Goal: Information Seeking & Learning: Check status

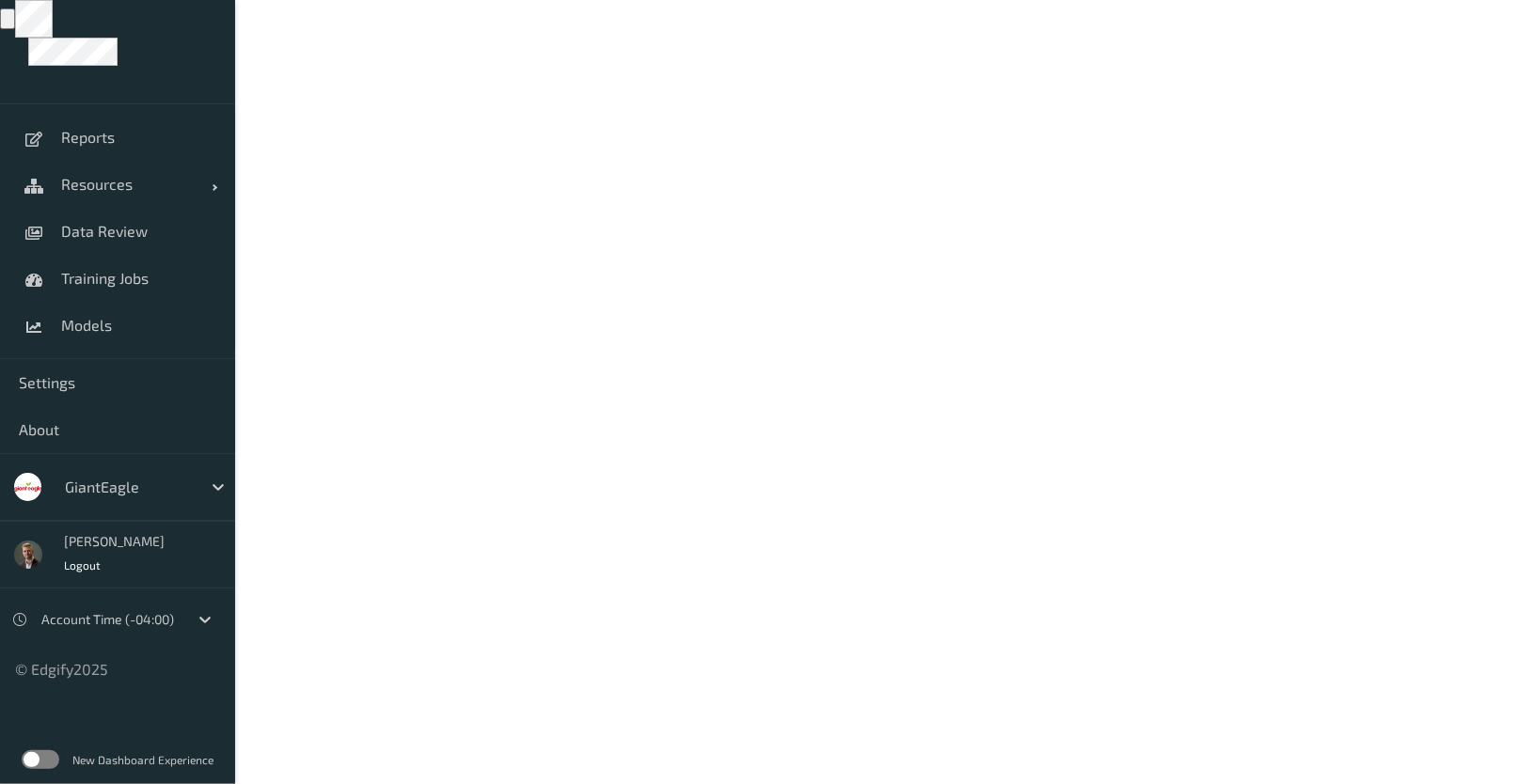
click at [197, 497] on div "GiantEagle" at bounding box center [127, 488] width 145 height 30
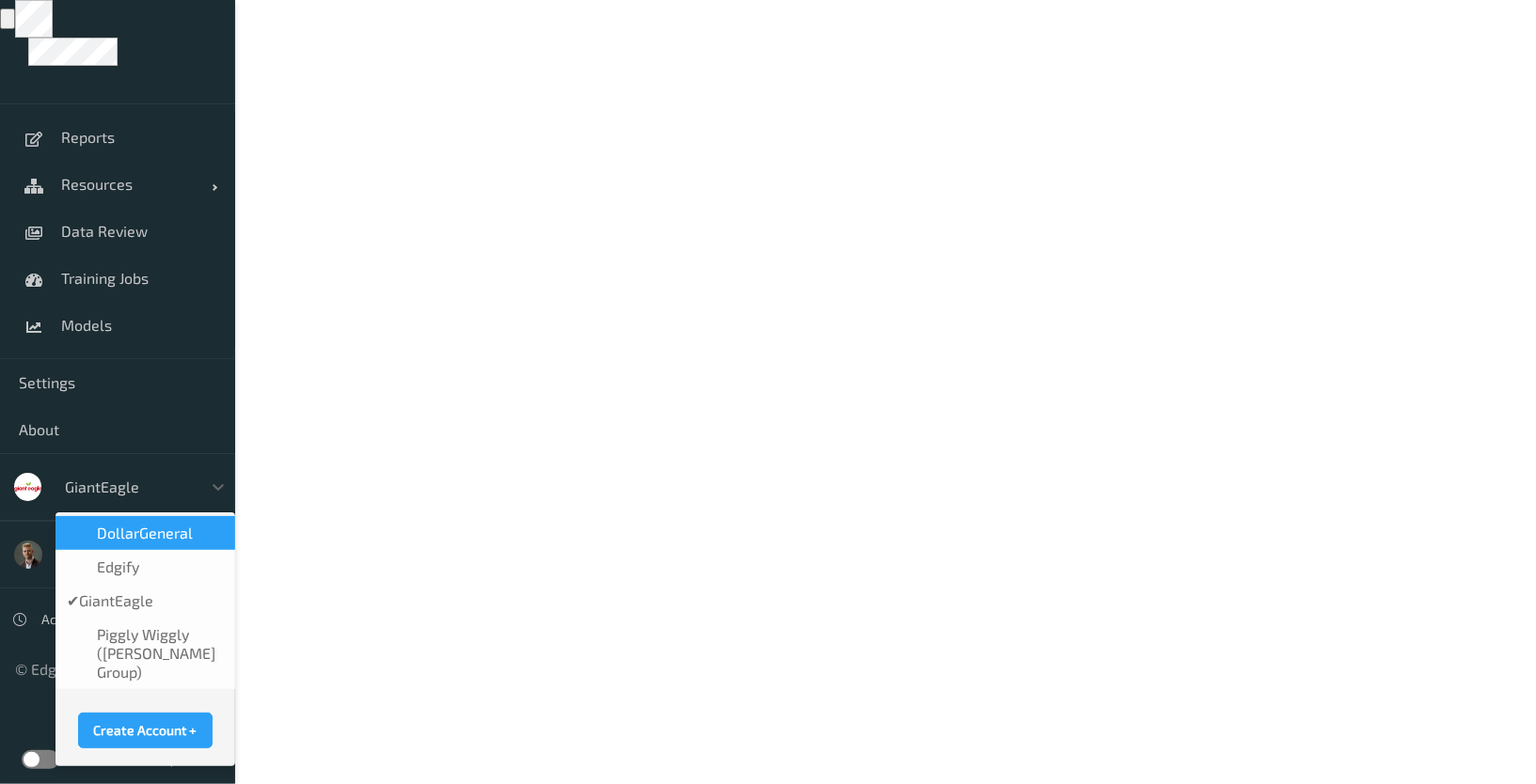
click at [160, 545] on div "DollarGeneral" at bounding box center [144, 533] width 180 height 34
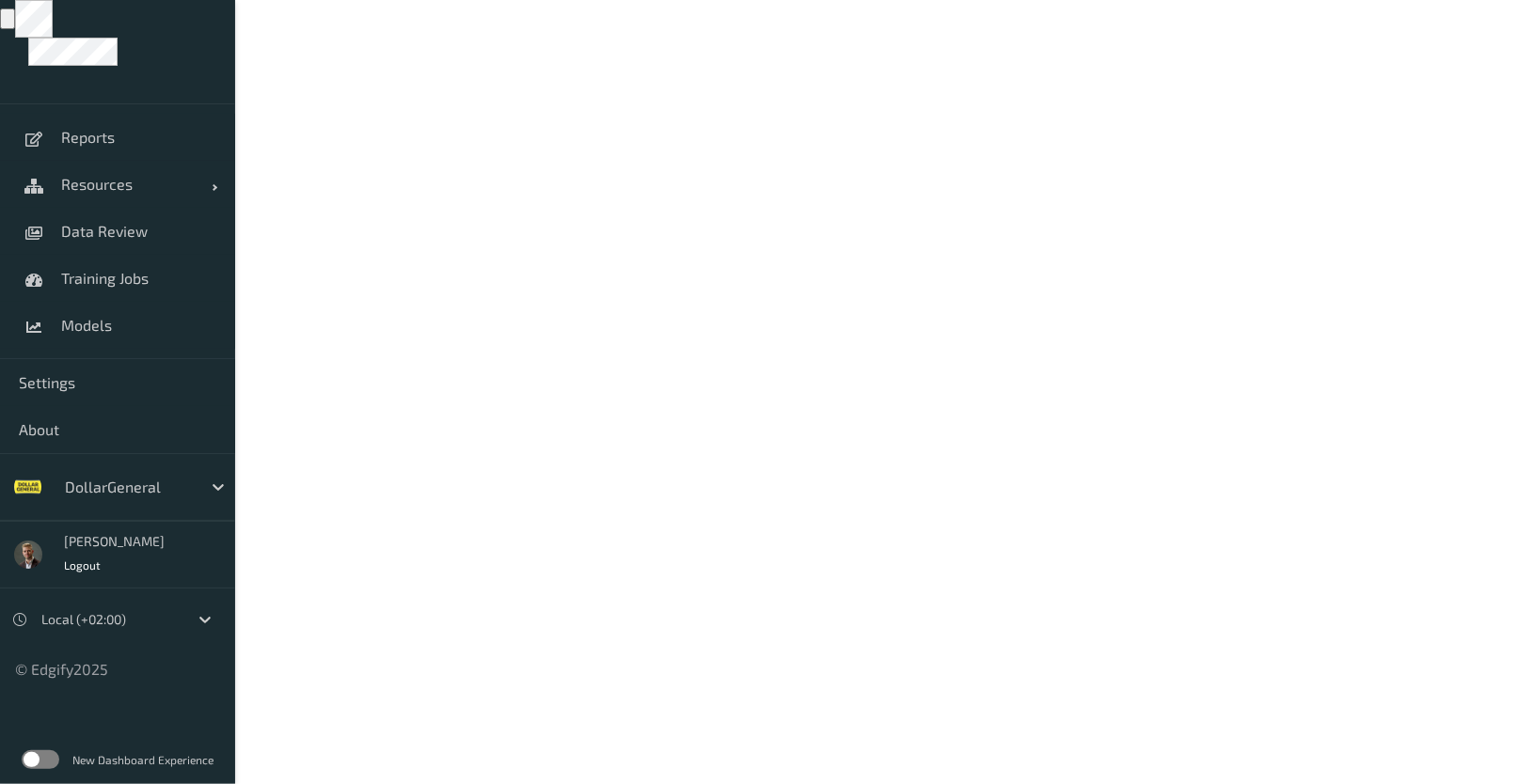
click at [34, 757] on label at bounding box center [41, 760] width 38 height 19
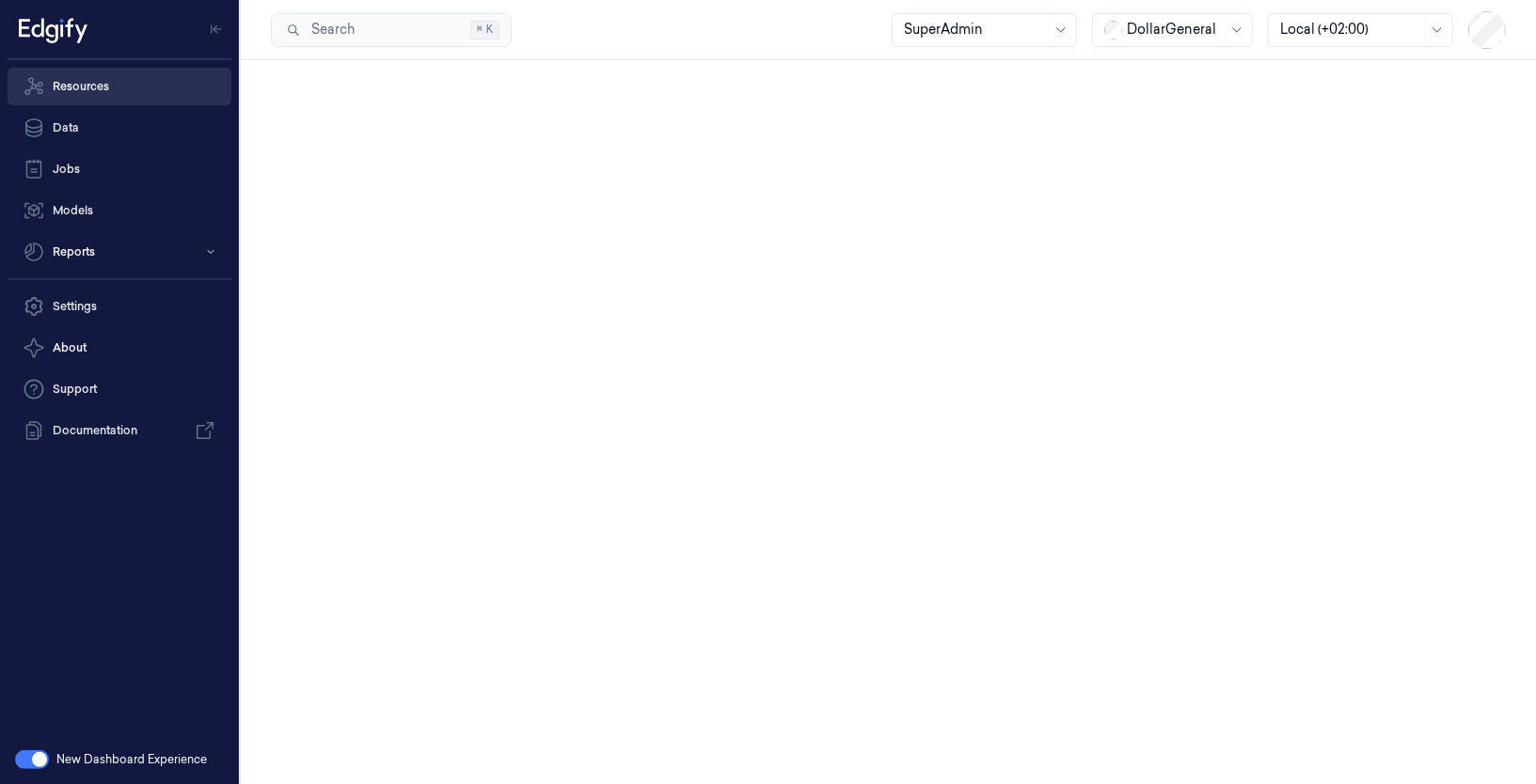
click at [95, 90] on link "Resources" at bounding box center [119, 86] width 223 height 38
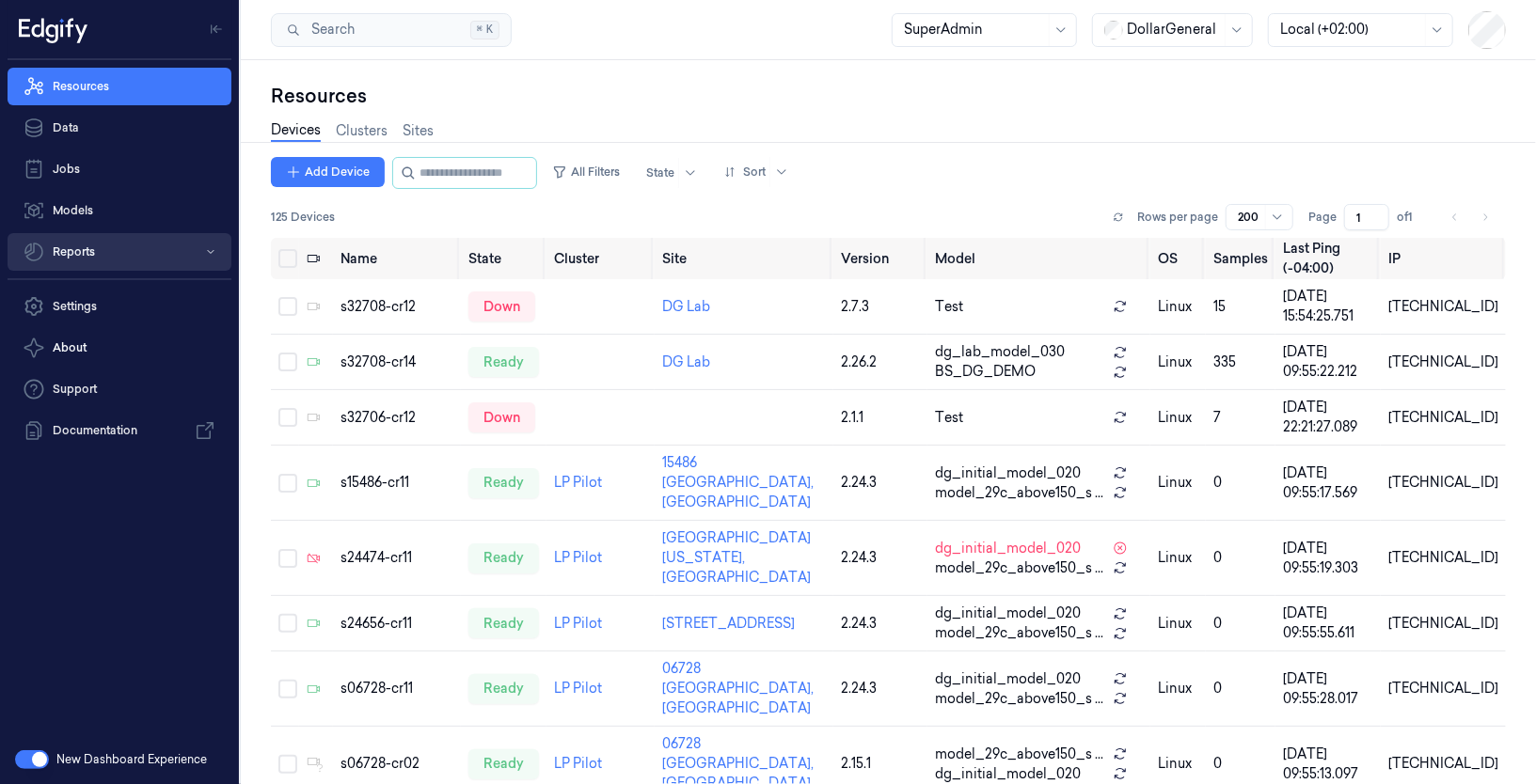
click at [95, 245] on button "Reports" at bounding box center [119, 252] width 223 height 38
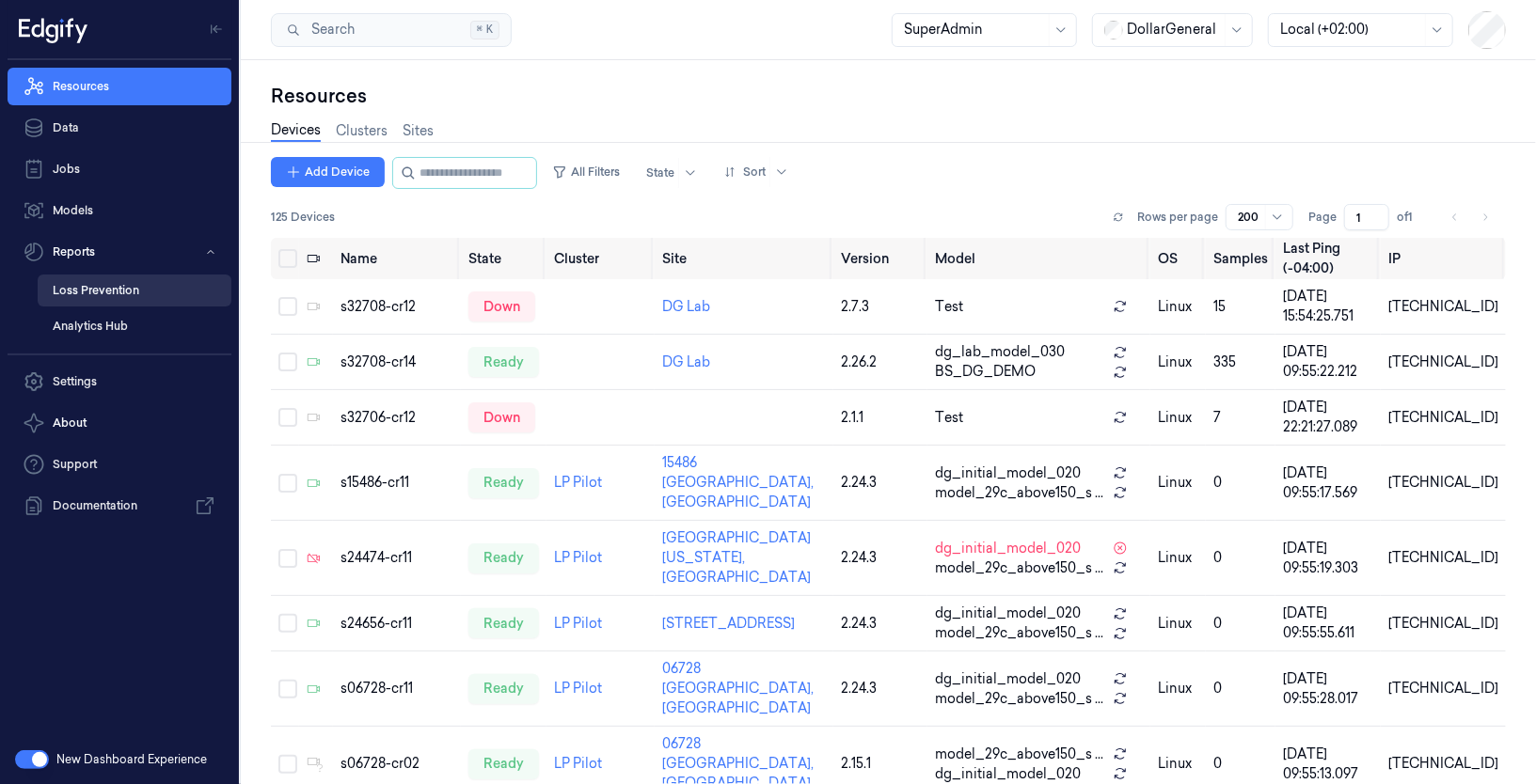
click at [121, 298] on link "Loss Prevention" at bounding box center [135, 291] width 194 height 32
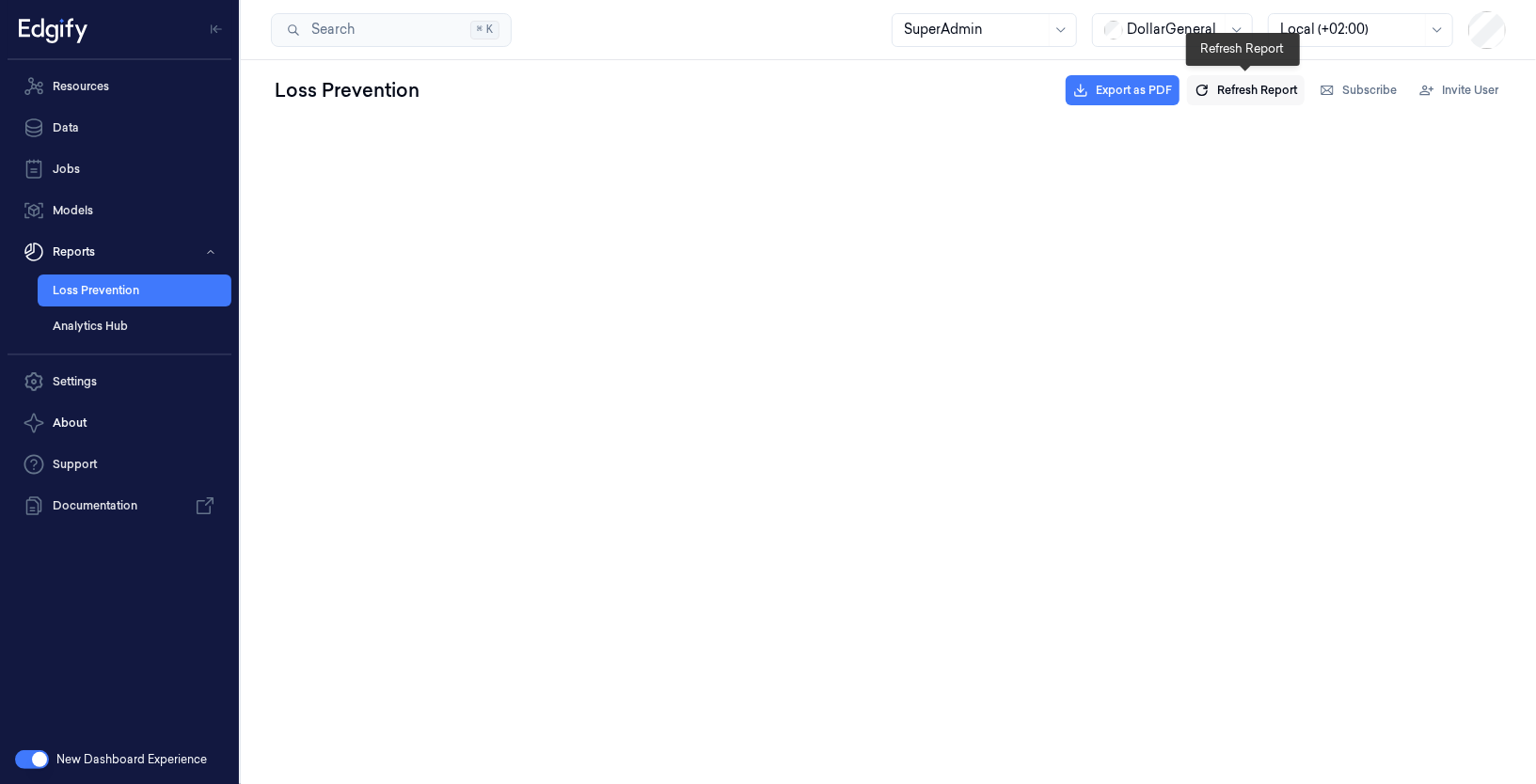
click at [1247, 83] on span "Refresh Report" at bounding box center [1257, 90] width 80 height 17
click at [1226, 100] on button "Refresh Report" at bounding box center [1246, 90] width 118 height 30
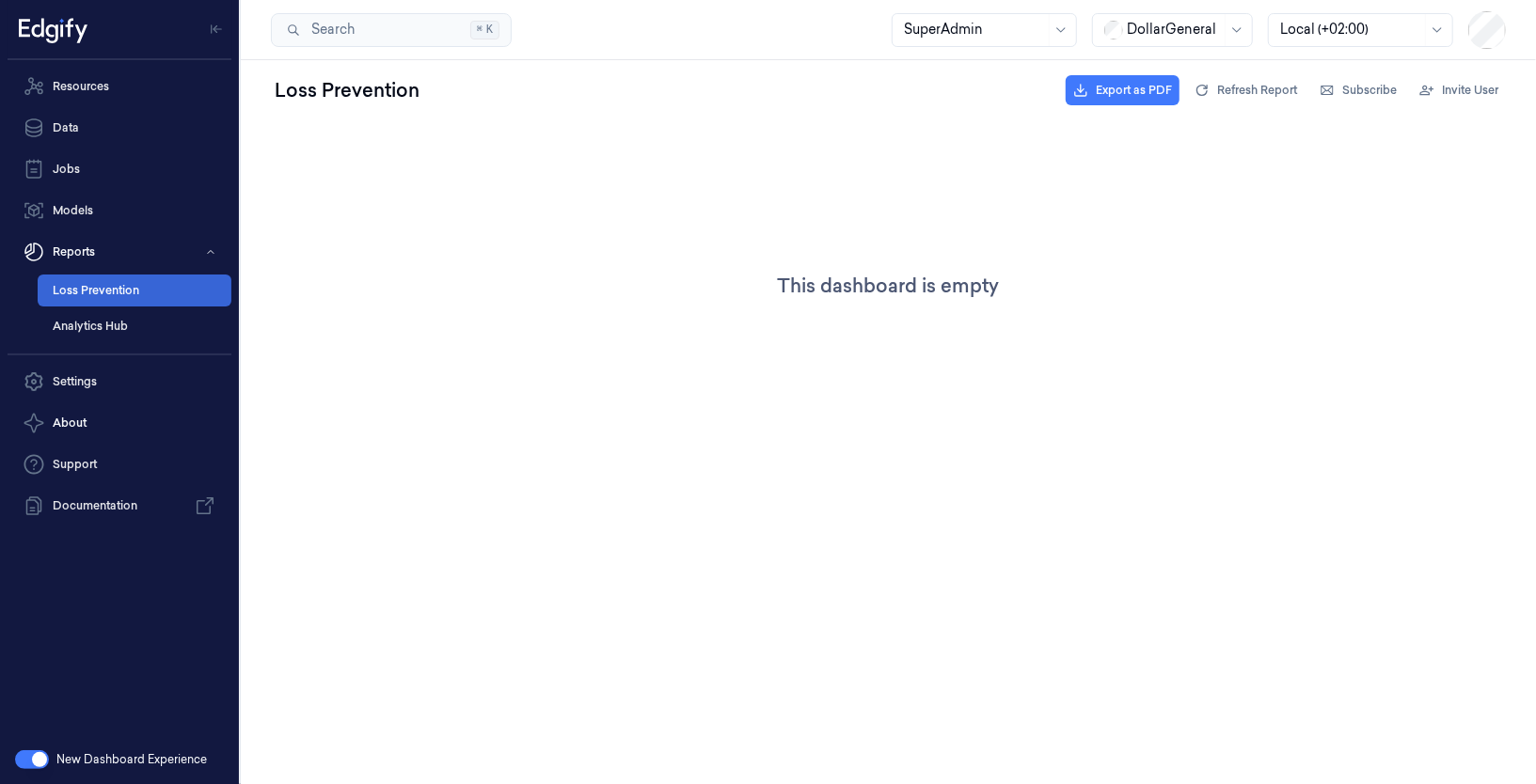
click at [113, 299] on link "Loss Prevention" at bounding box center [135, 291] width 194 height 32
click at [101, 331] on link "Analytics Hub" at bounding box center [135, 327] width 194 height 32
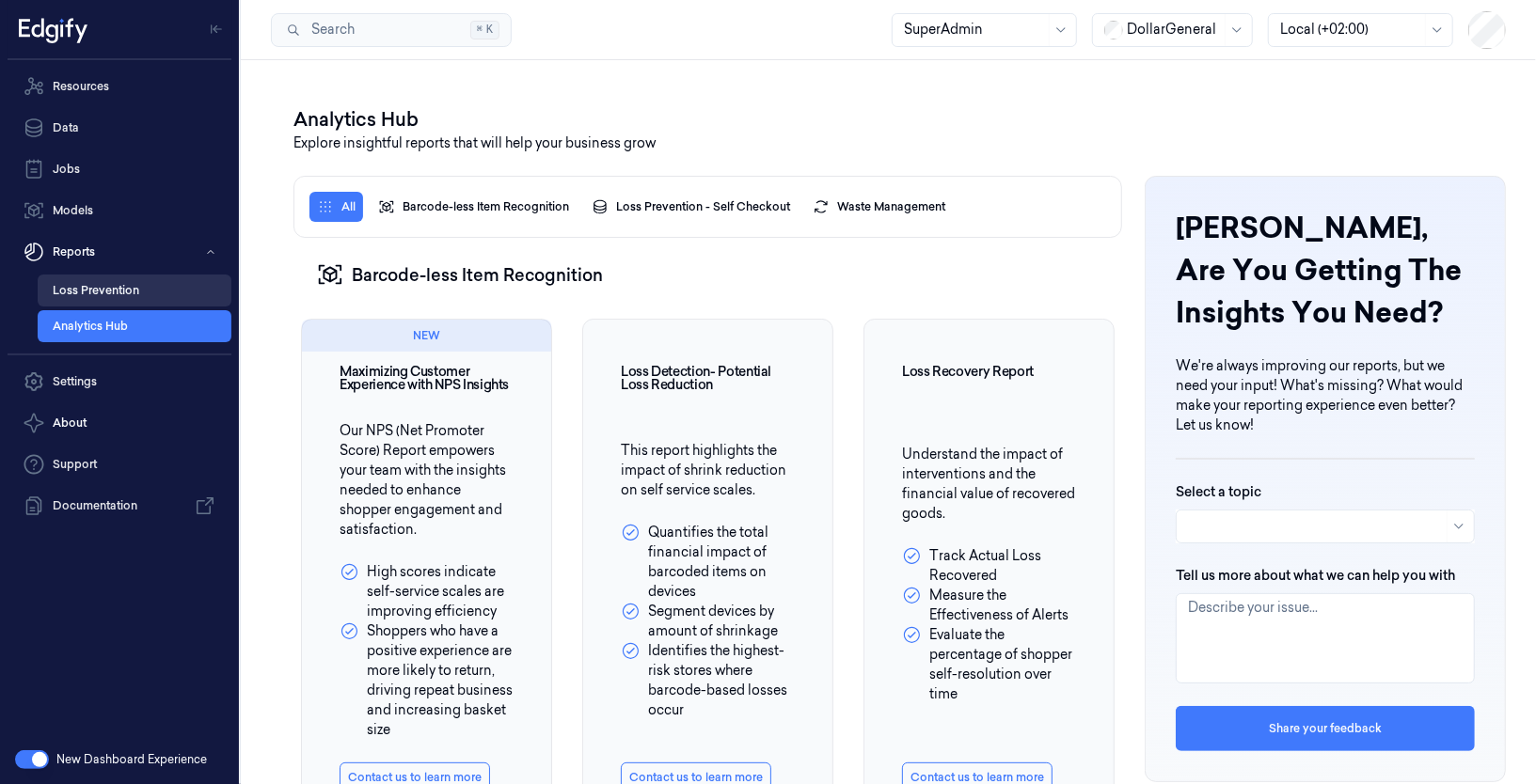
click at [101, 294] on link "Loss Prevention" at bounding box center [135, 291] width 194 height 32
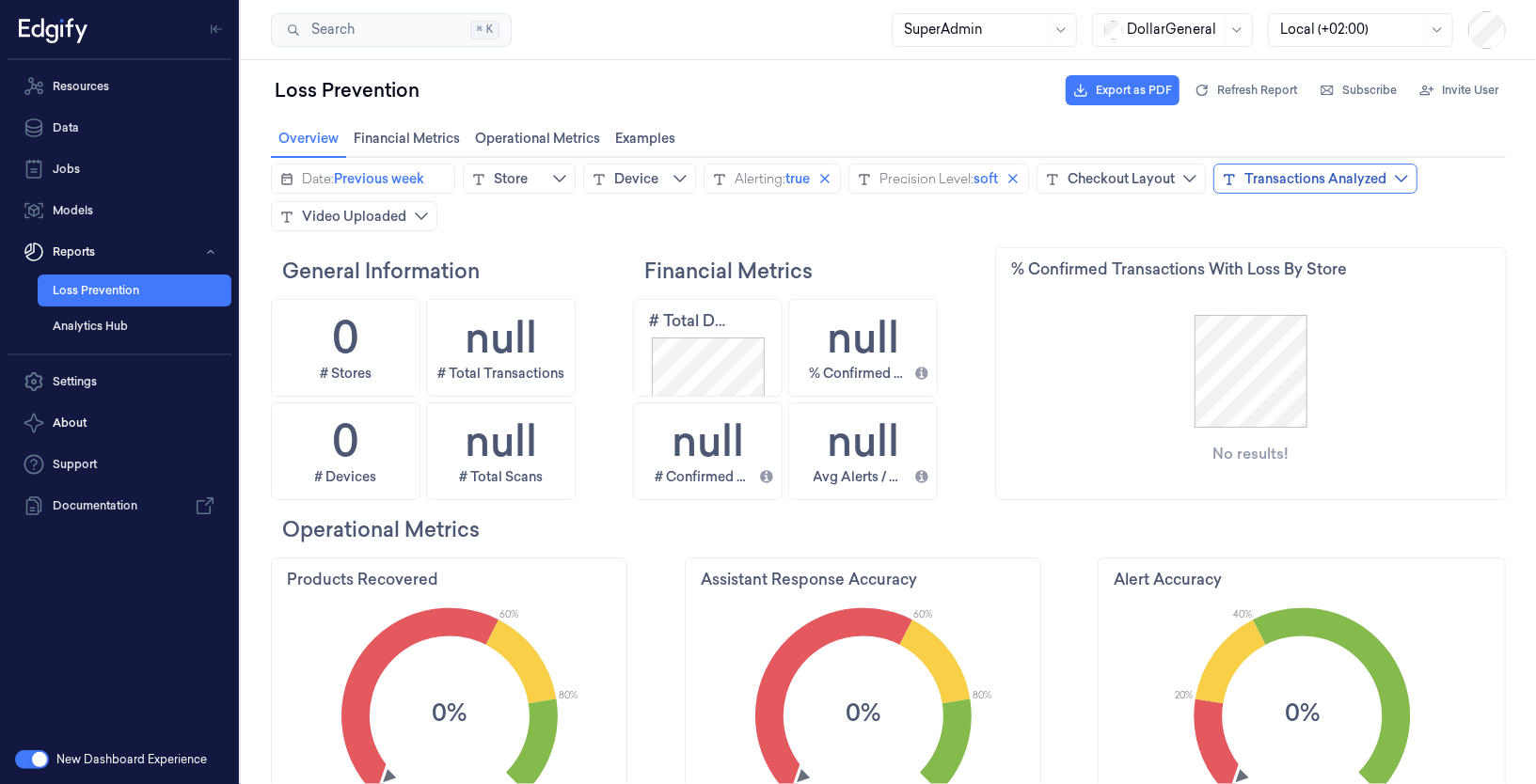
click at [1351, 186] on div "Transactions Analyzed" at bounding box center [1314, 178] width 142 height 19
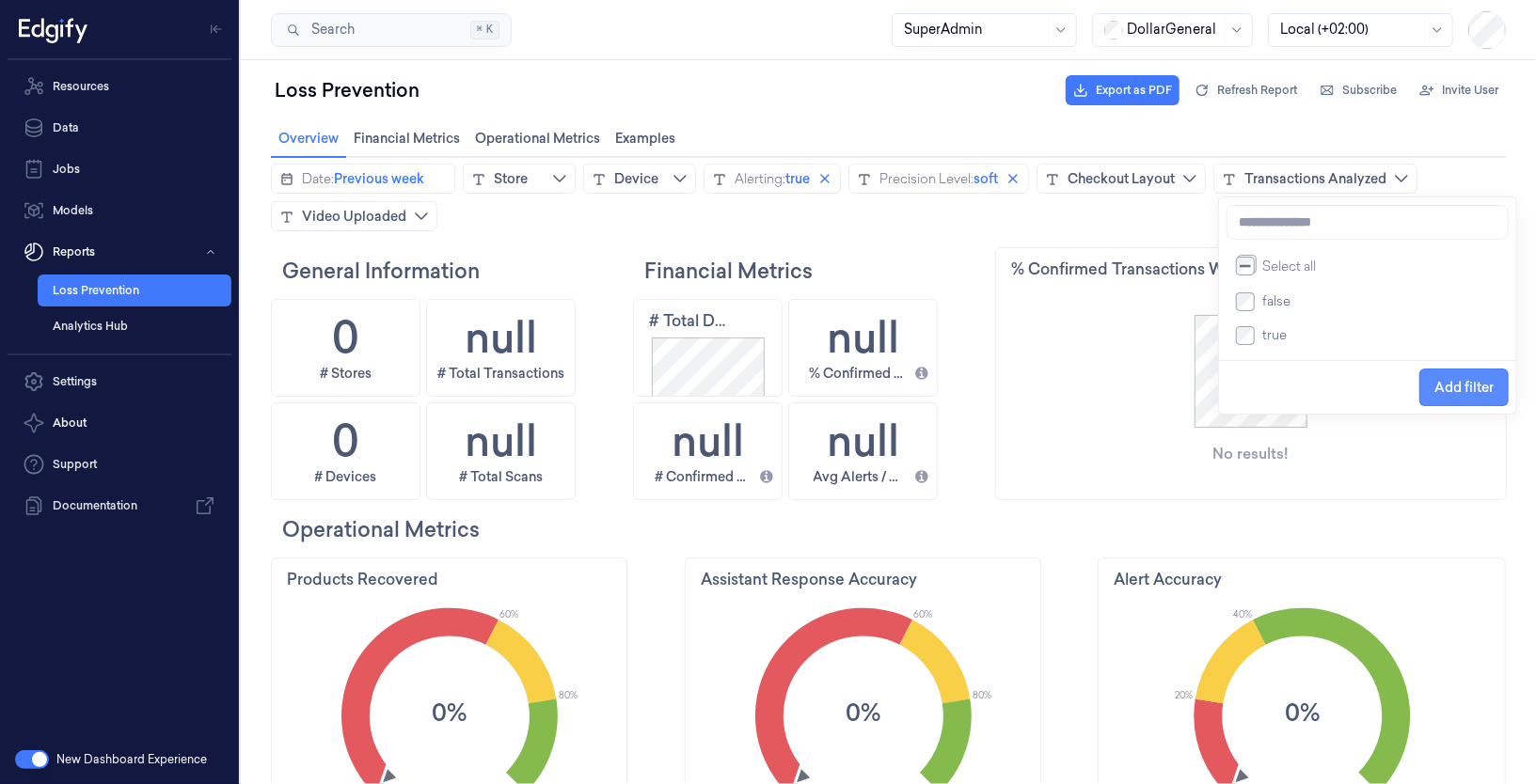
click at [1462, 387] on span "Add filter" at bounding box center [1463, 387] width 59 height 15
